Goal: Information Seeking & Learning: Learn about a topic

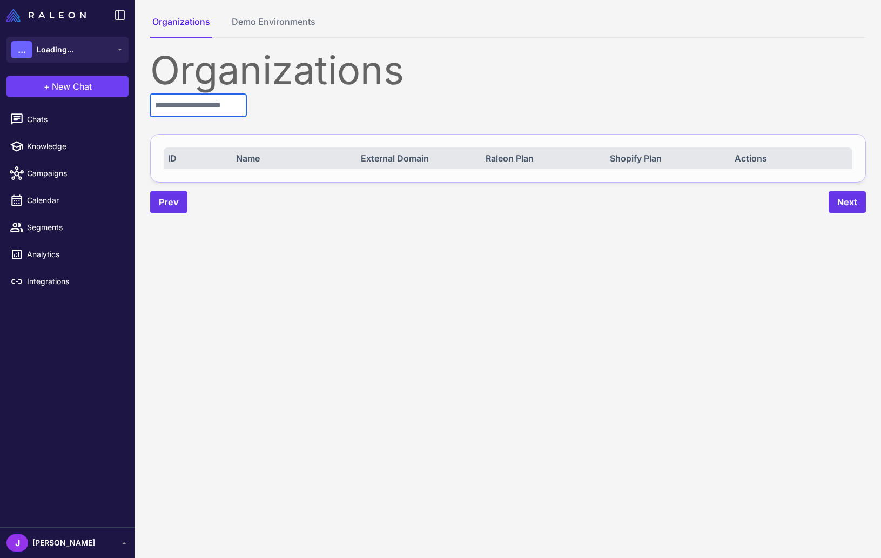
click at [183, 98] on input "text" at bounding box center [198, 105] width 96 height 23
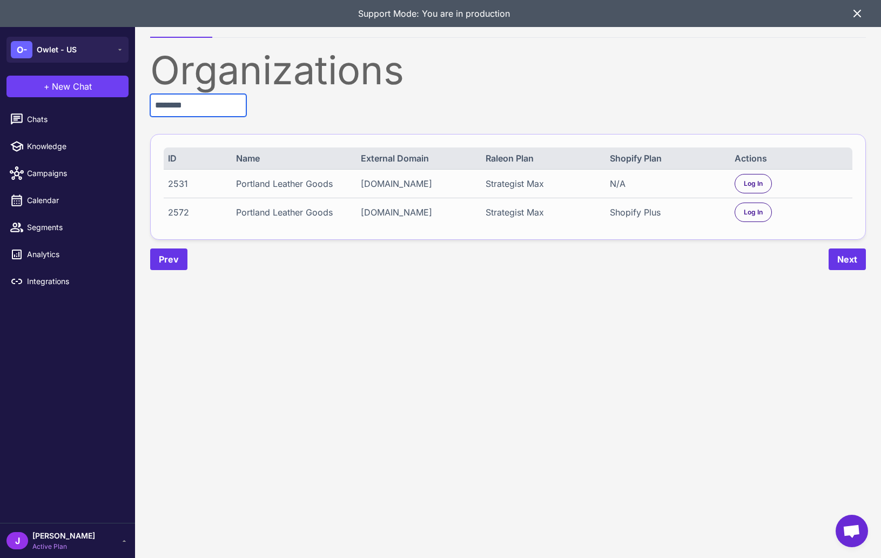
type input "********"
drag, startPoint x: 783, startPoint y: 211, endPoint x: 758, endPoint y: 215, distance: 24.5
click at [770, 215] on div "Log In" at bounding box center [791, 212] width 113 height 19
click at [758, 215] on span "Log In" at bounding box center [753, 213] width 19 height 10
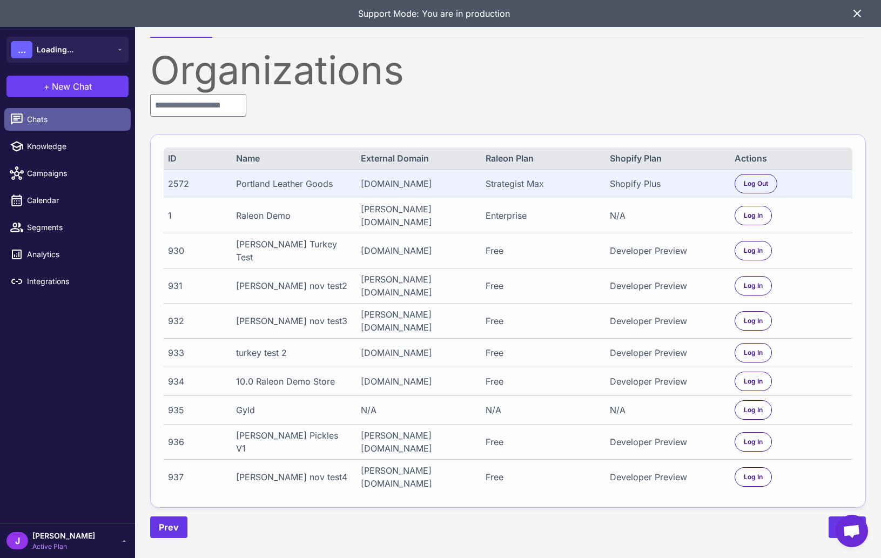
click at [41, 113] on span "Chats" at bounding box center [74, 119] width 95 height 12
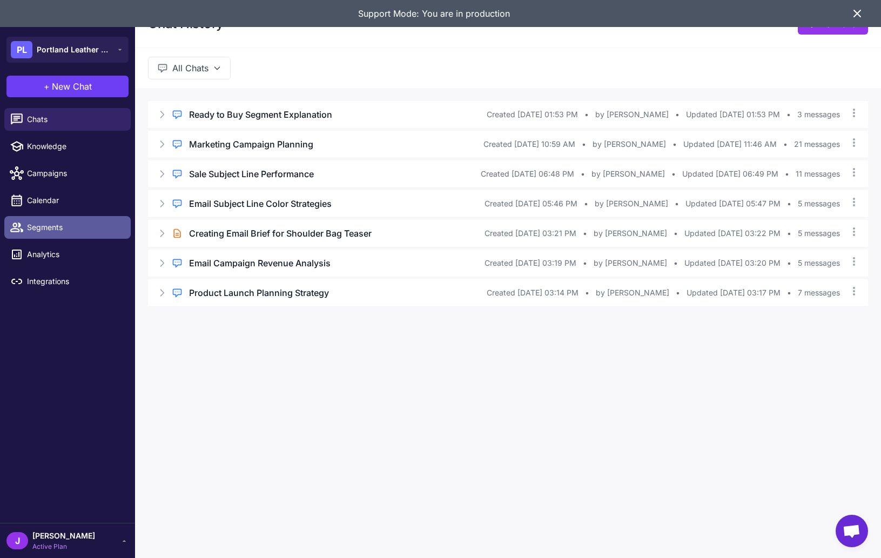
click at [38, 228] on span "Segments" at bounding box center [74, 228] width 95 height 12
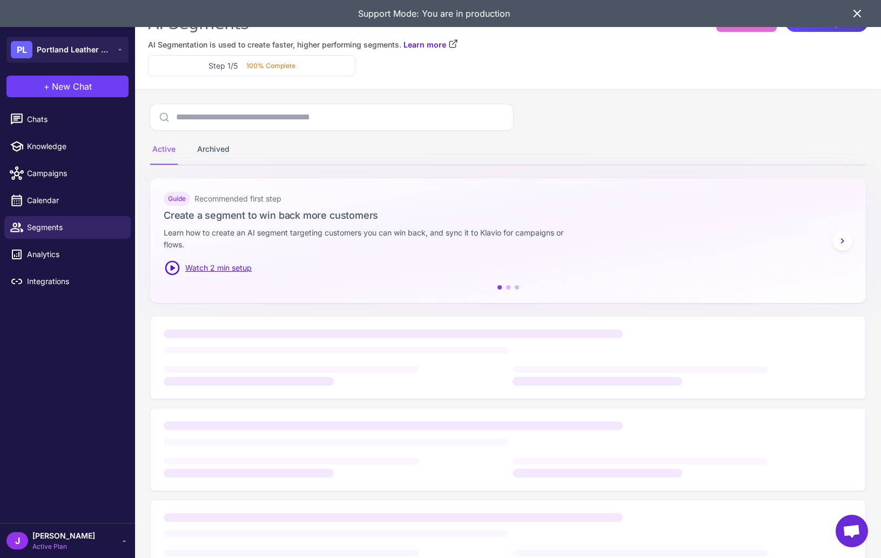
click at [862, 16] on icon at bounding box center [857, 13] width 13 height 13
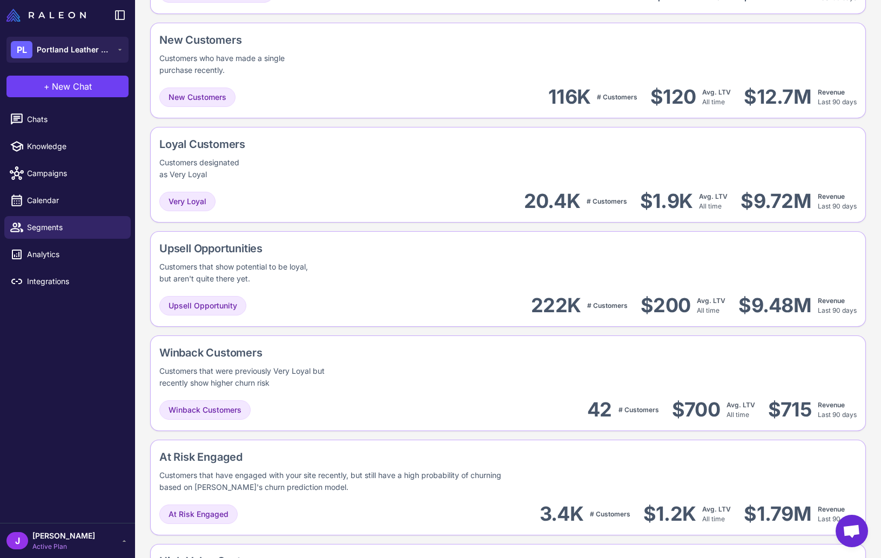
scroll to position [434, 0]
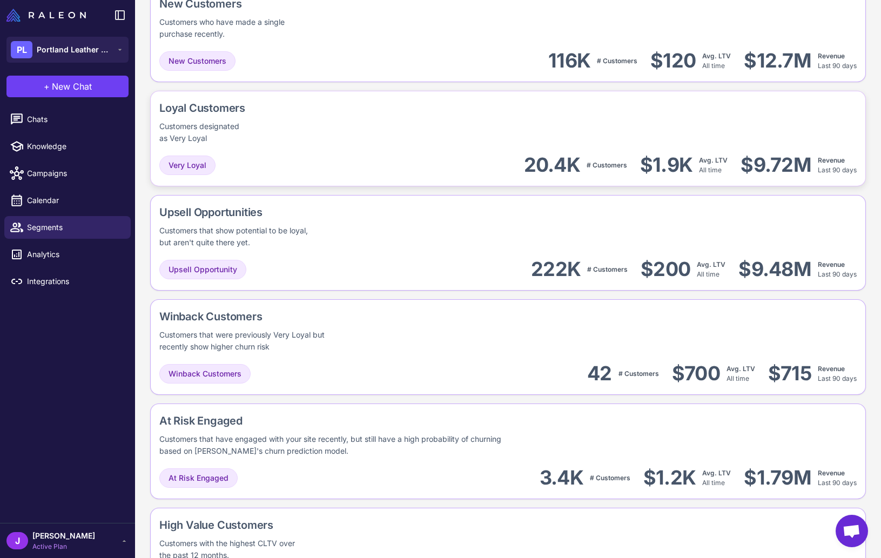
click at [535, 195] on div "Loyal Customers Customers designated as Very Loyal Very Loyal 20.4K # Customers…" at bounding box center [508, 243] width 716 height 96
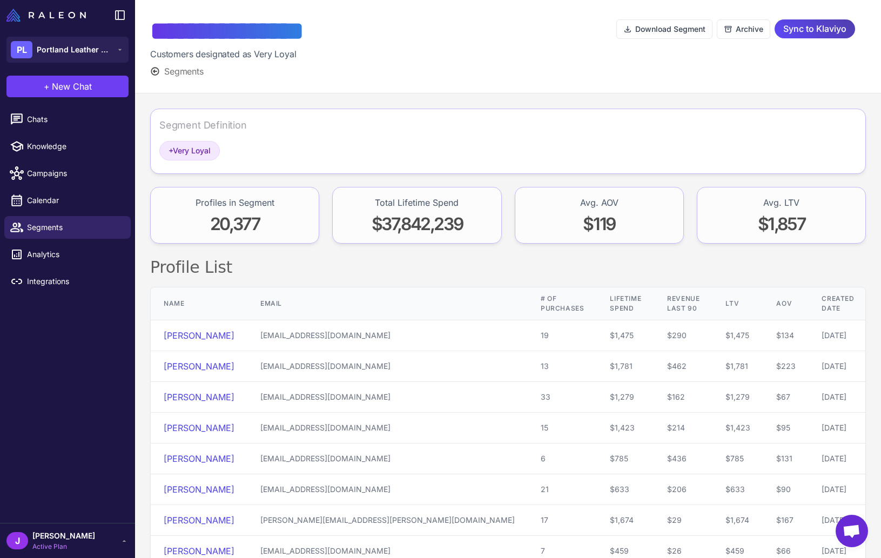
click at [163, 72] on button "Segments" at bounding box center [177, 71] width 54 height 13
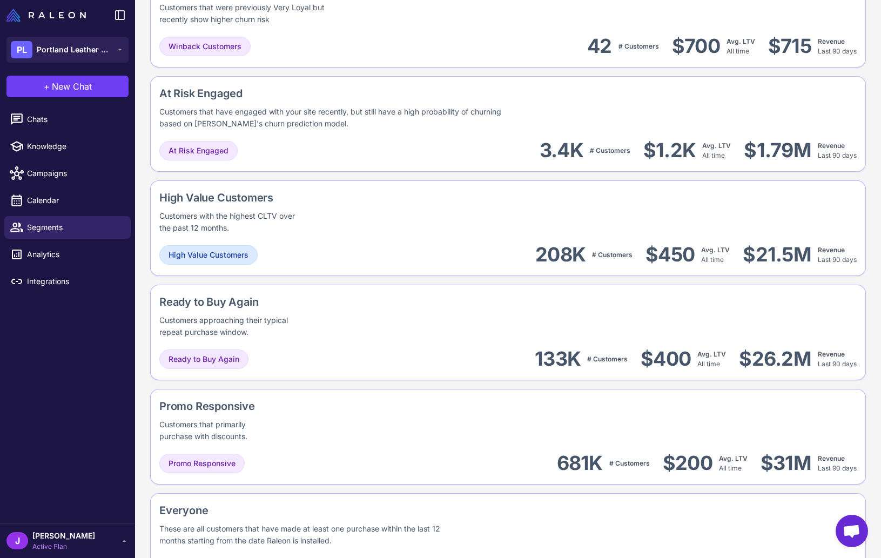
scroll to position [768, 0]
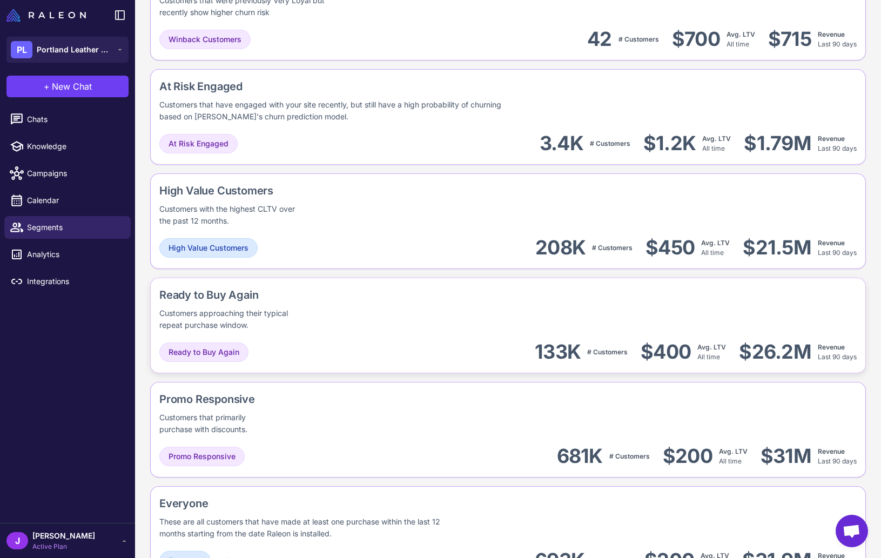
click at [355, 327] on div "Ready to Buy Again Customers approaching their typical repeat purchase window." at bounding box center [269, 309] width 220 height 44
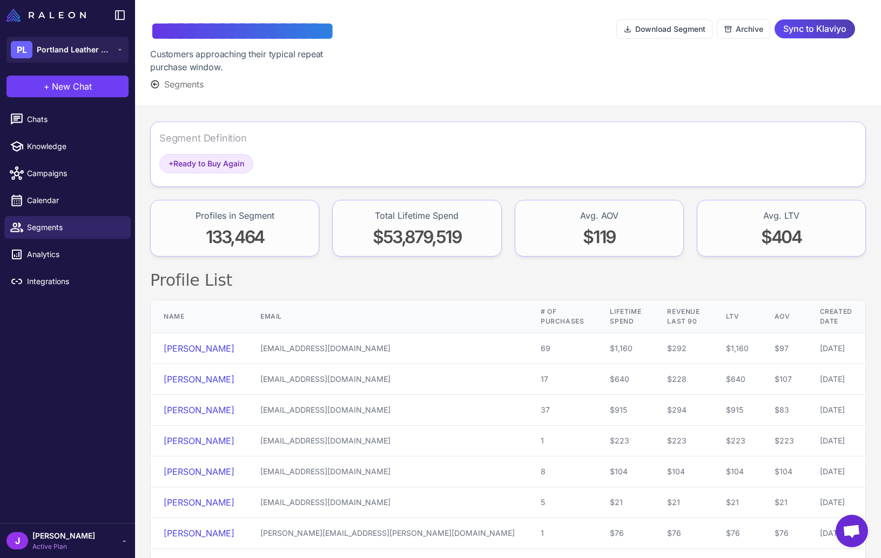
click at [165, 86] on span "Segments" at bounding box center [183, 84] width 39 height 13
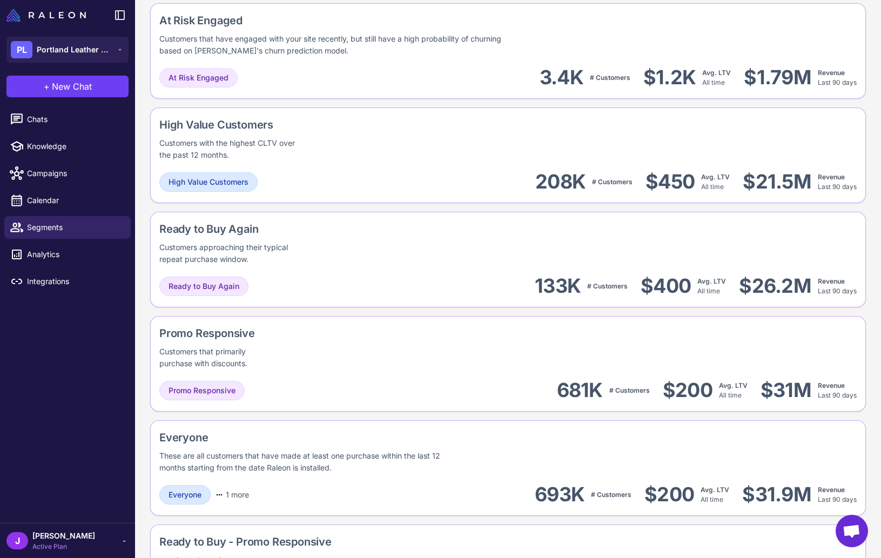
scroll to position [900, 0]
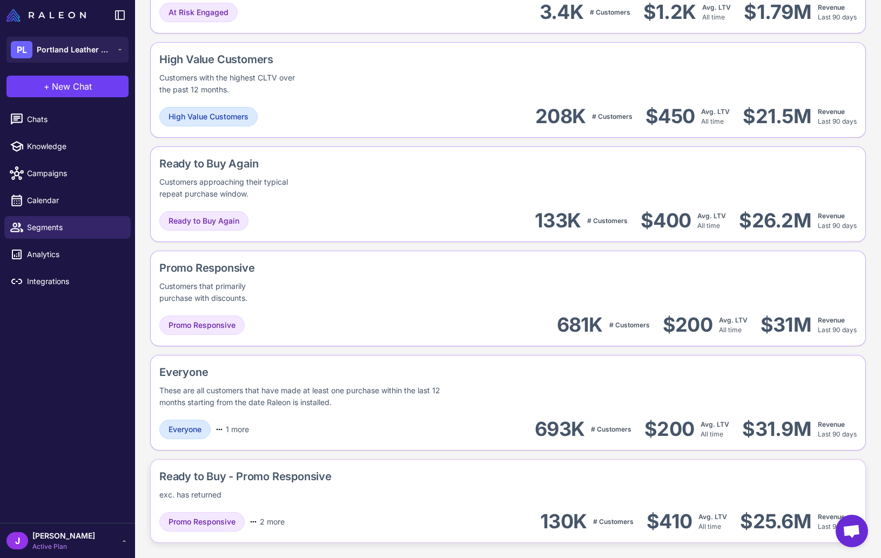
click at [337, 487] on div "Ready to Buy - Promo Responsive exc. has returned" at bounding box center [508, 485] width 698 height 32
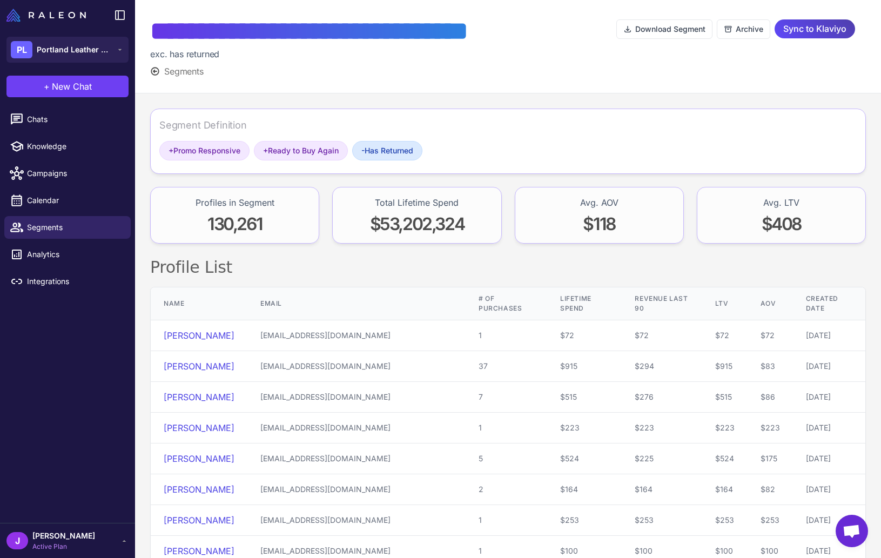
click at [156, 65] on button "Segments" at bounding box center [177, 71] width 54 height 13
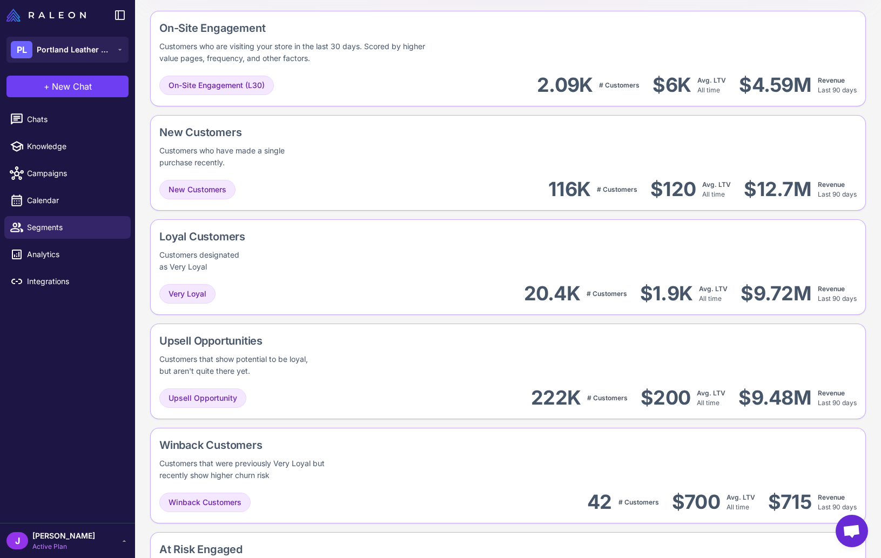
scroll to position [301, 0]
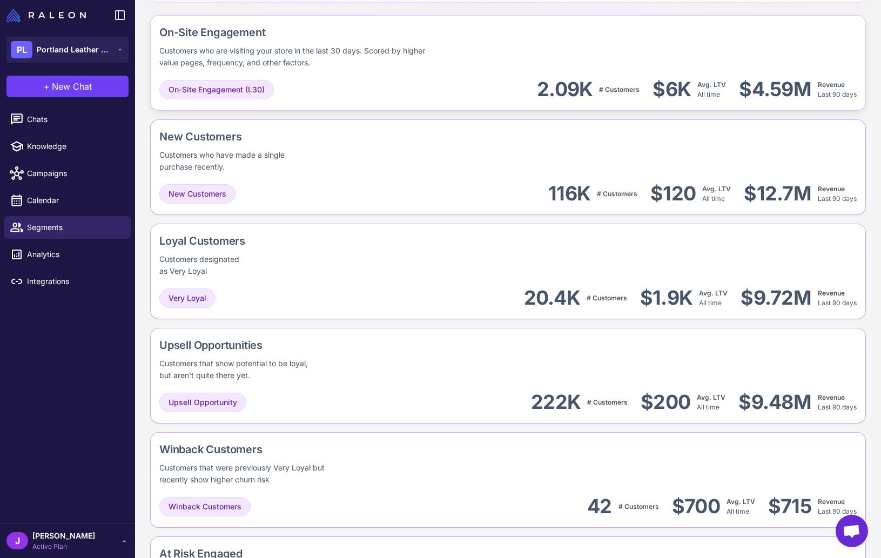
click at [493, 86] on div "On-Site Engagement (L30) 2.09K # Customers $6K Avg. LTV All time $4.59M Revenue…" at bounding box center [508, 89] width 698 height 24
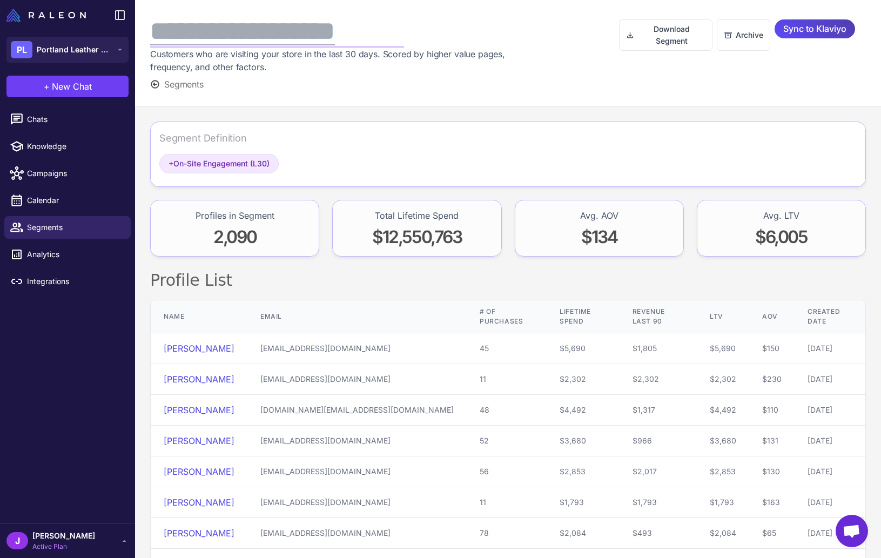
click at [157, 37] on div "**********" at bounding box center [277, 31] width 254 height 32
click at [167, 88] on span "Segments" at bounding box center [183, 84] width 39 height 13
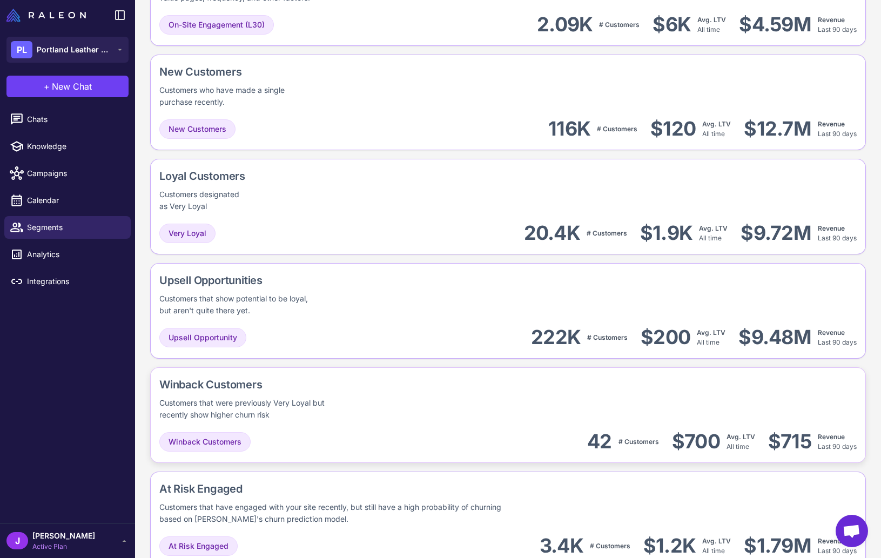
scroll to position [393, 0]
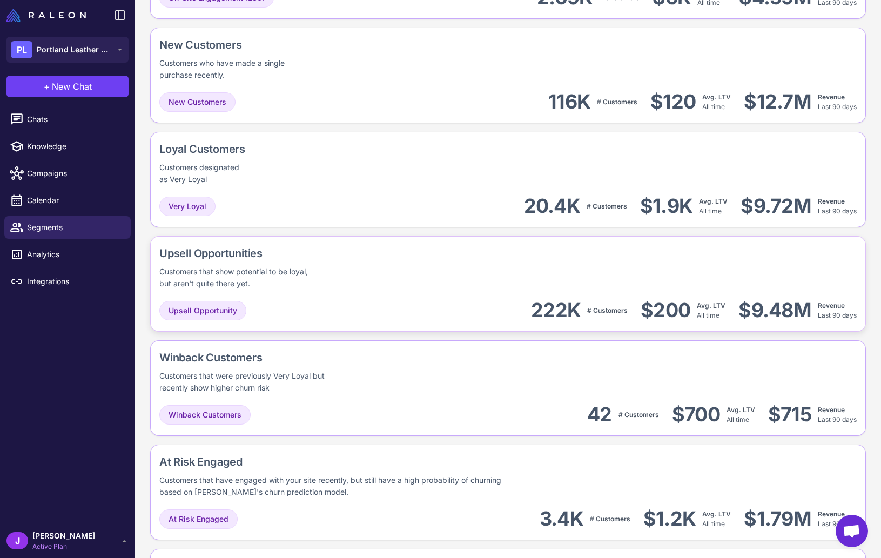
click at [486, 262] on div "Upsell Opportunities Customers that show potential to be loyal, but aren't quit…" at bounding box center [508, 267] width 698 height 44
